Goal: Task Accomplishment & Management: Manage account settings

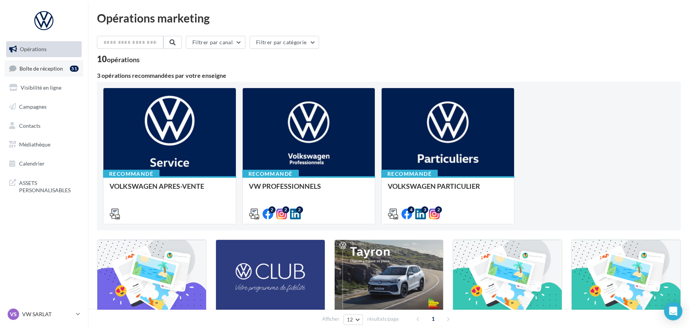
click at [29, 69] on span "Boîte de réception" at bounding box center [41, 68] width 44 height 6
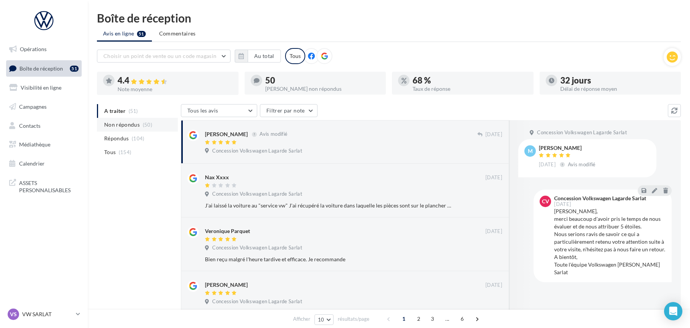
click at [125, 124] on span "Non répondus" at bounding box center [122, 125] width 36 height 8
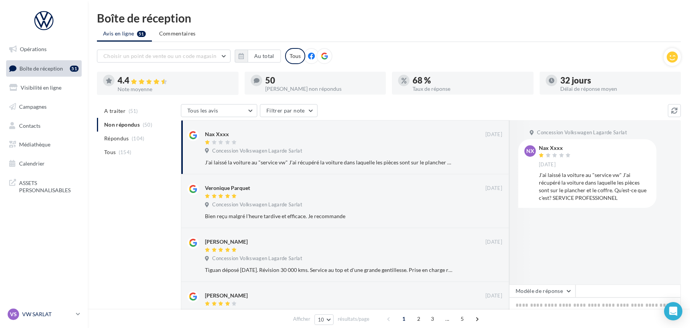
click at [40, 311] on p "VW SARLAT" at bounding box center [47, 315] width 51 height 8
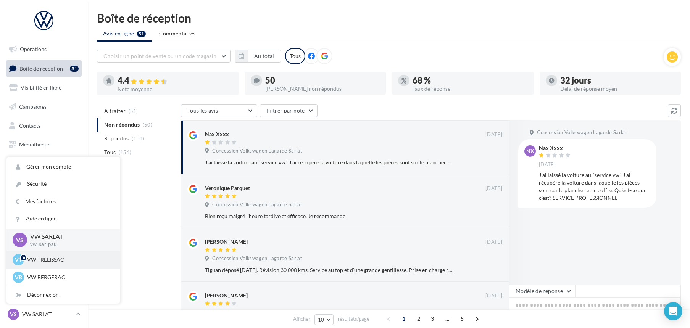
click at [40, 259] on p "VW TRELISSAC" at bounding box center [69, 260] width 84 height 8
